Goal: Transaction & Acquisition: Purchase product/service

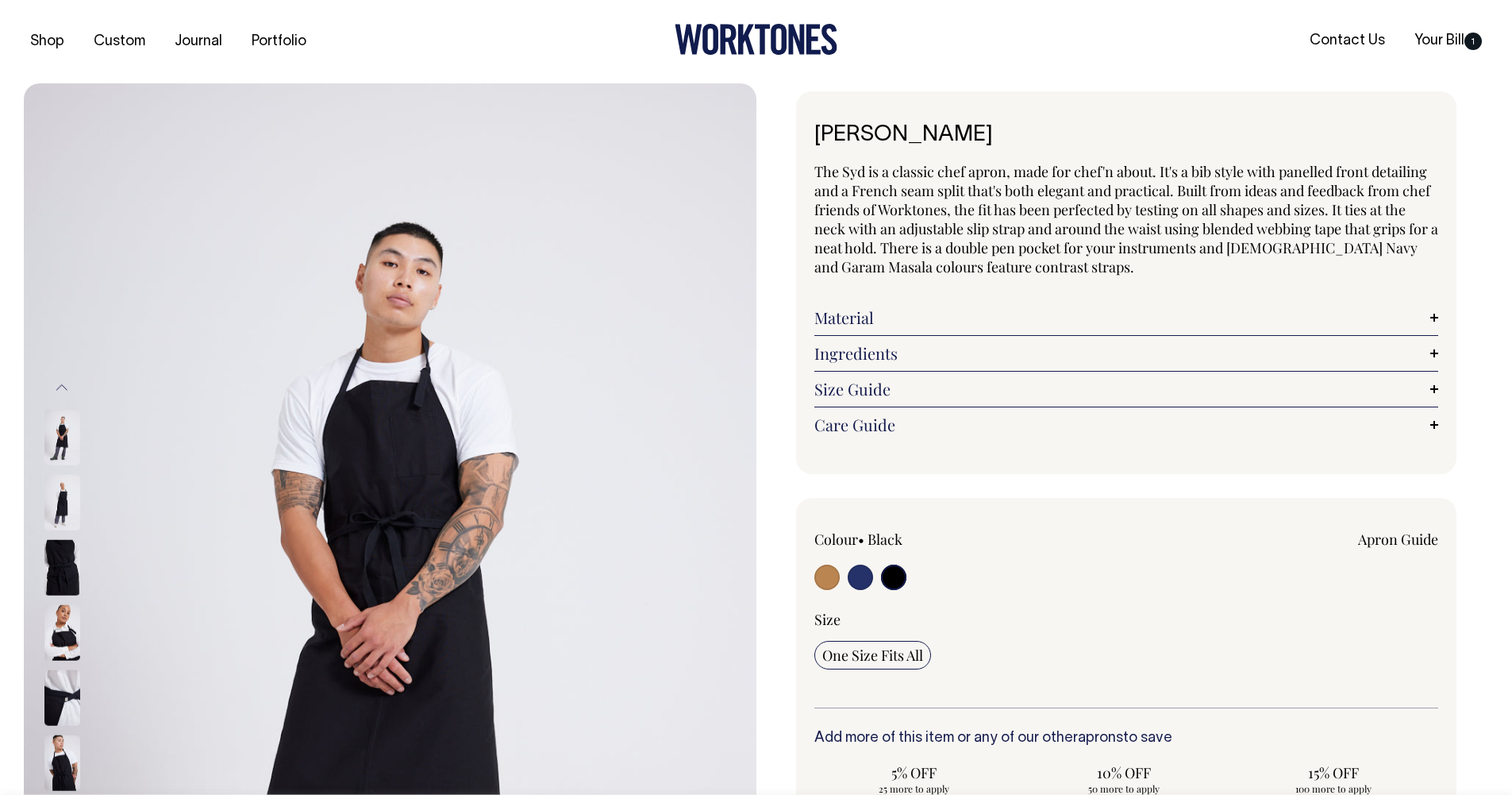
select select "Black"
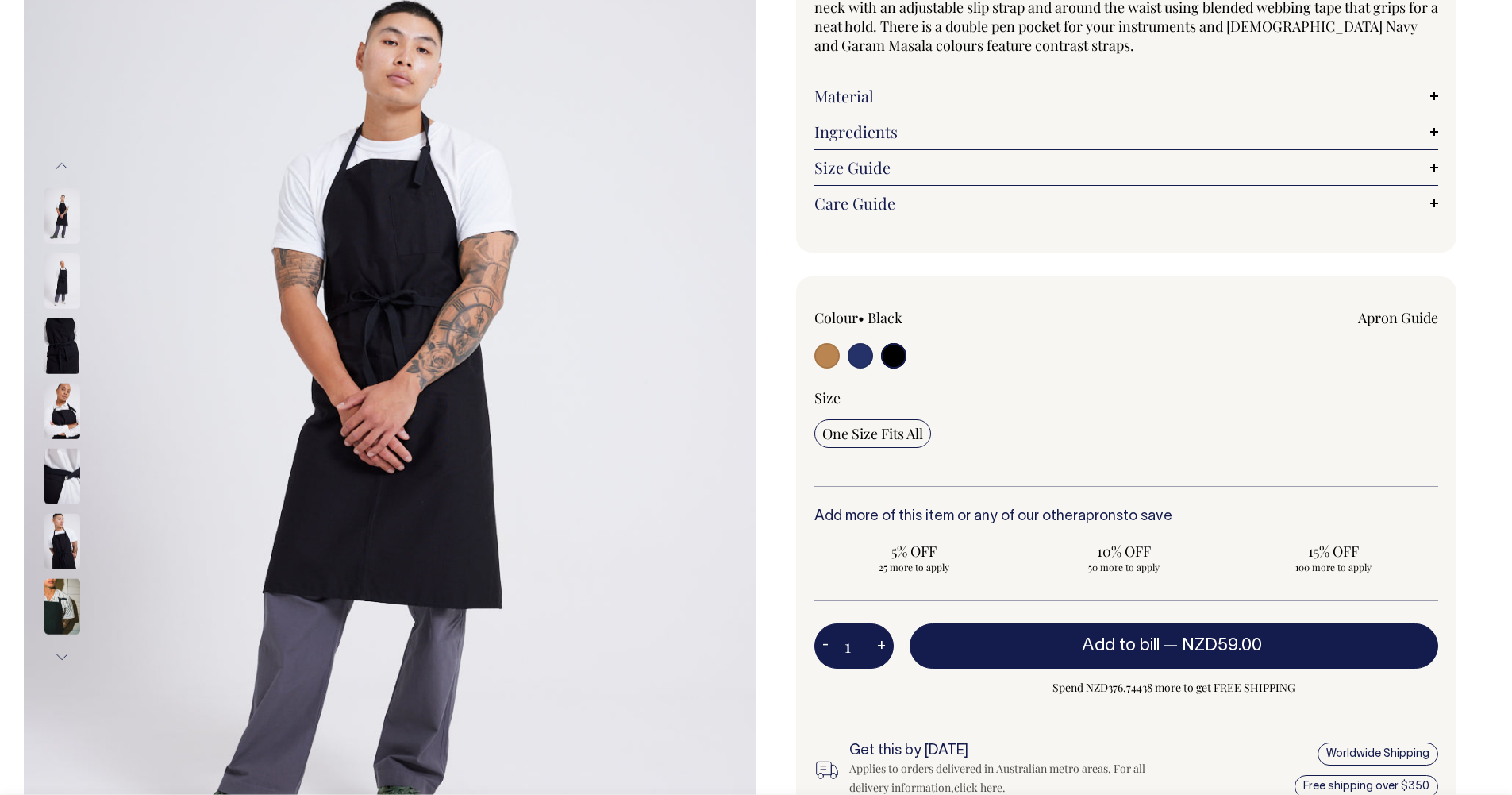
scroll to position [220, 0]
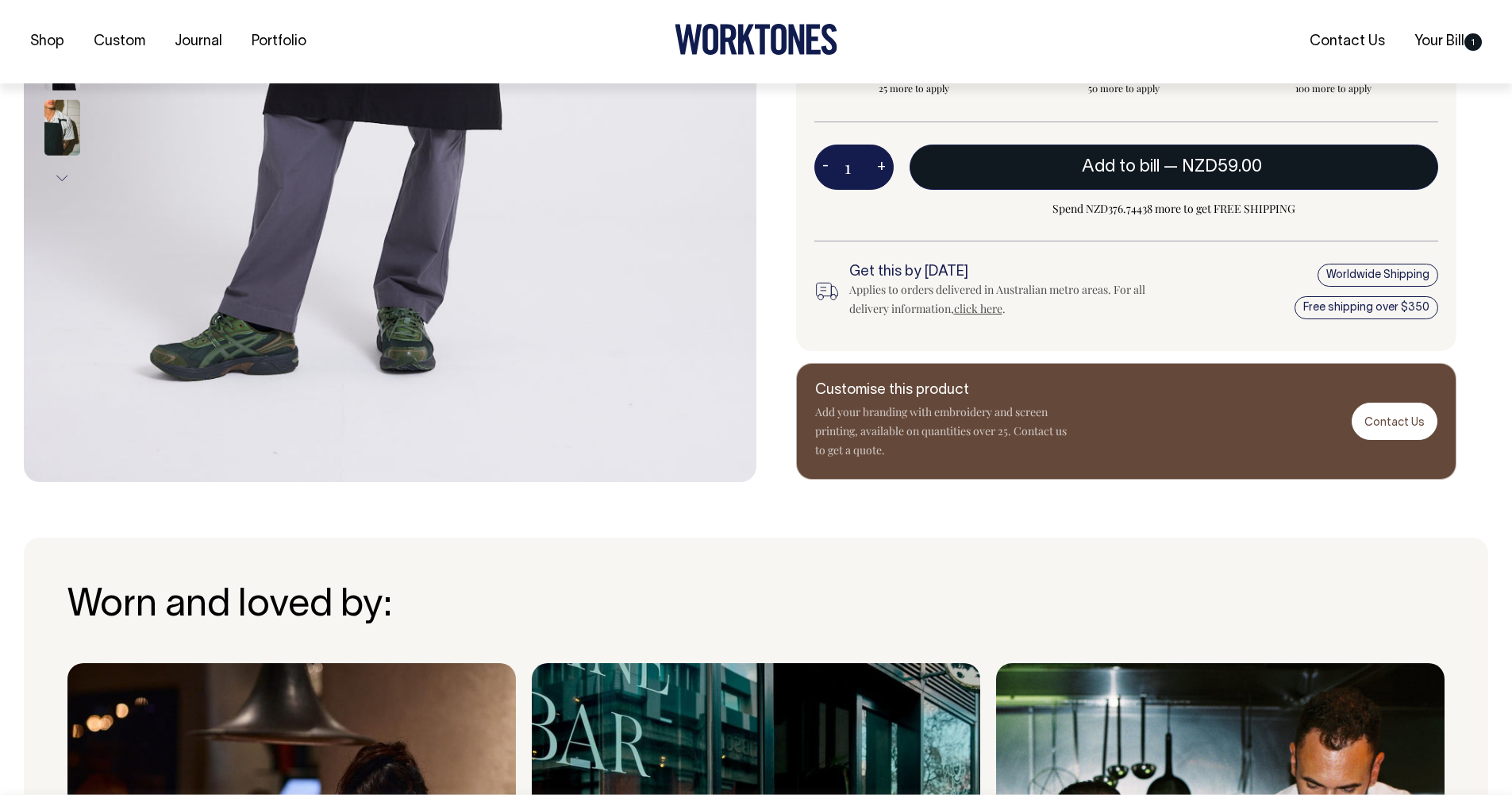
click at [1223, 159] on span "NZD59.00" at bounding box center [1222, 167] width 80 height 16
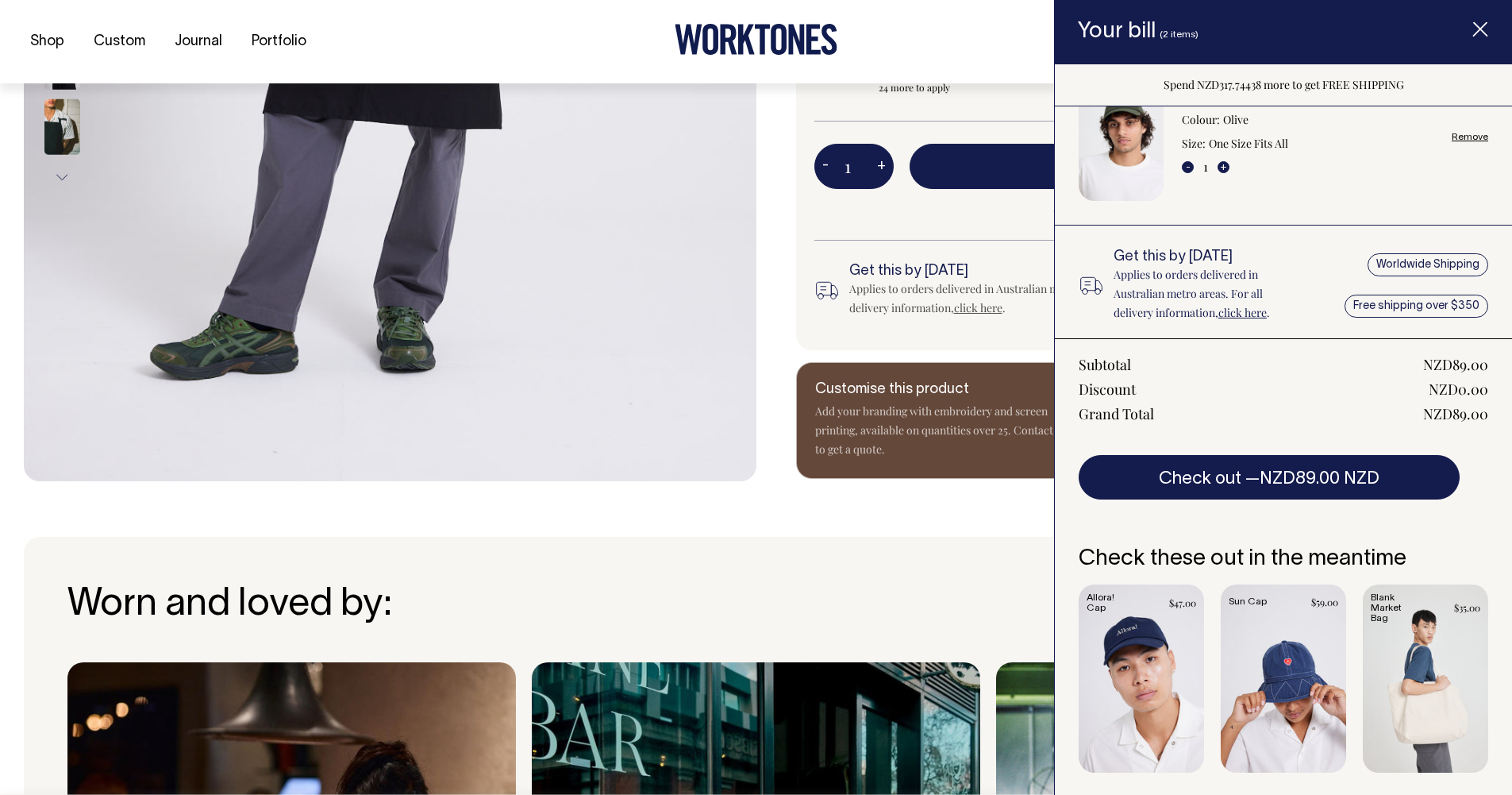
scroll to position [832, 0]
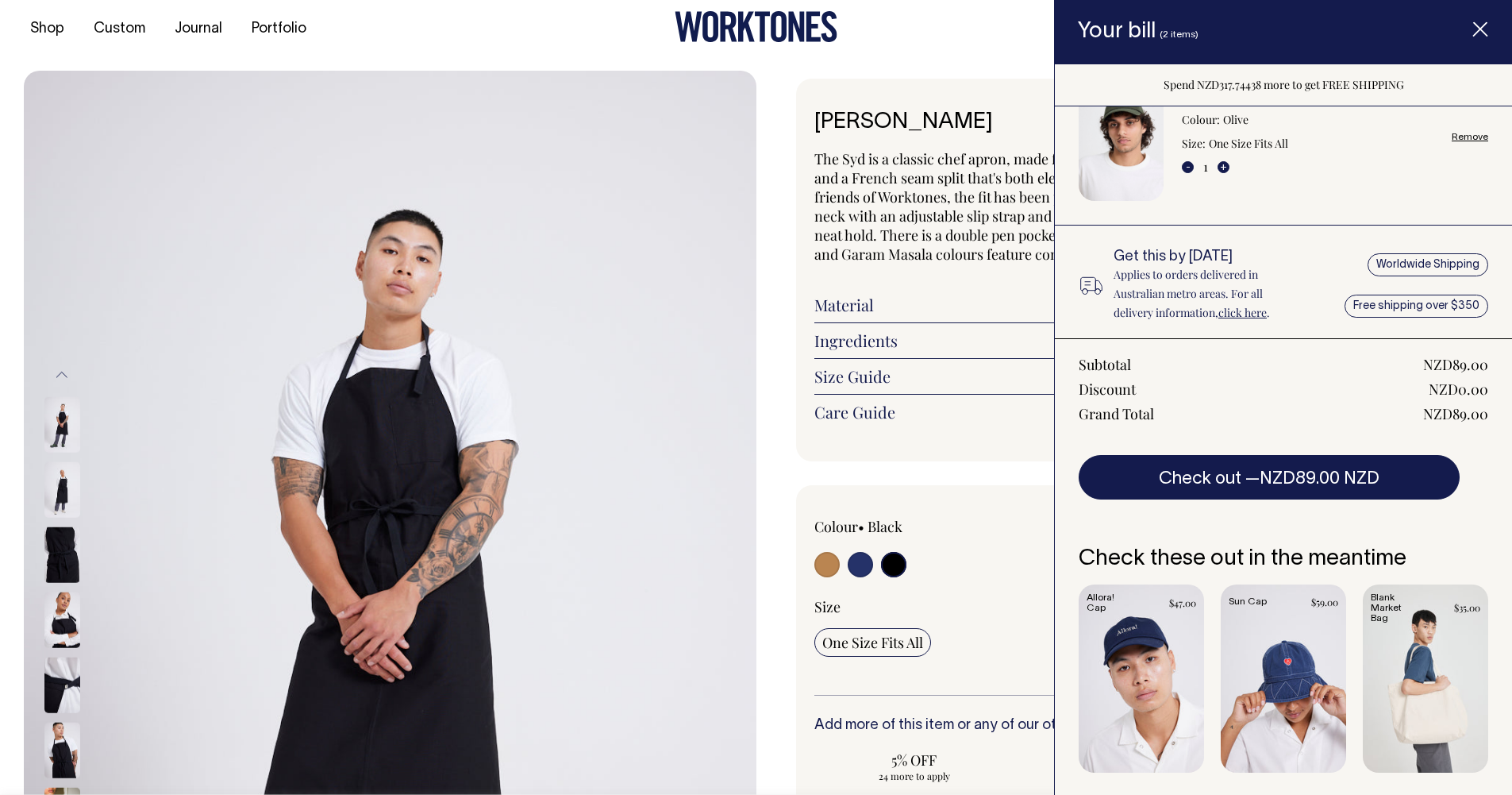
scroll to position [11, 0]
